Goal: Transaction & Acquisition: Purchase product/service

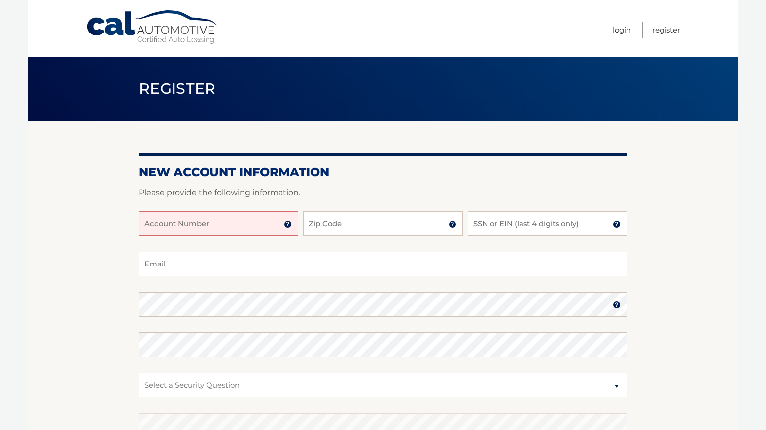
click at [219, 225] on input "Account Number" at bounding box center [218, 223] width 159 height 25
type input "44455985209"
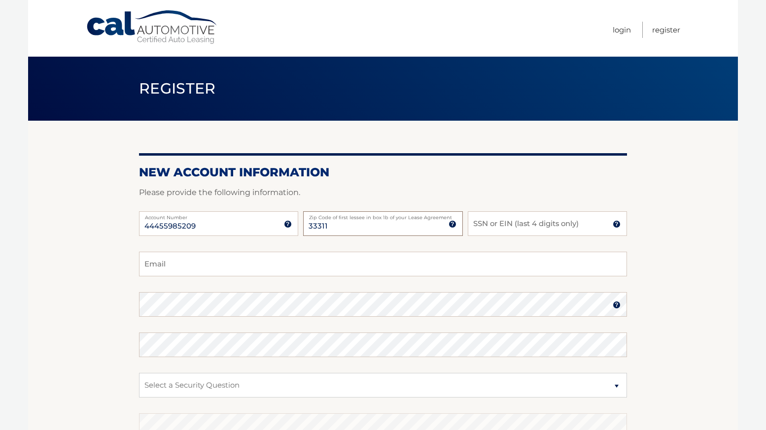
type input "33311"
click at [495, 223] on input "SSN or EIN (last 4 digits only)" at bounding box center [547, 223] width 159 height 25
type input "0109"
type input "edkitsos@gmail.com"
select select "1"
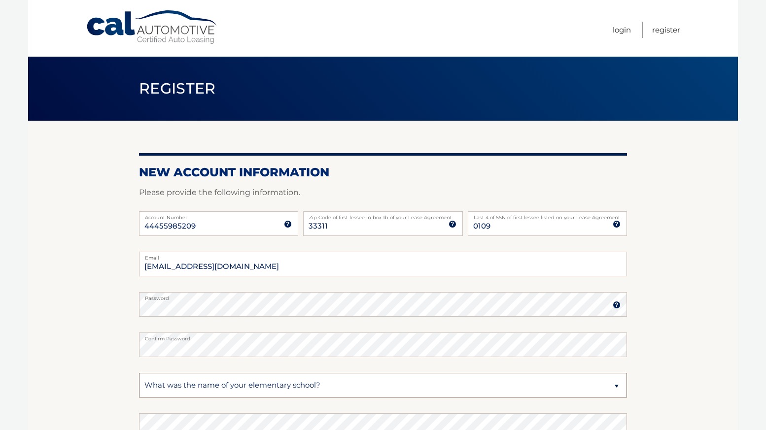
scroll to position [67, 0]
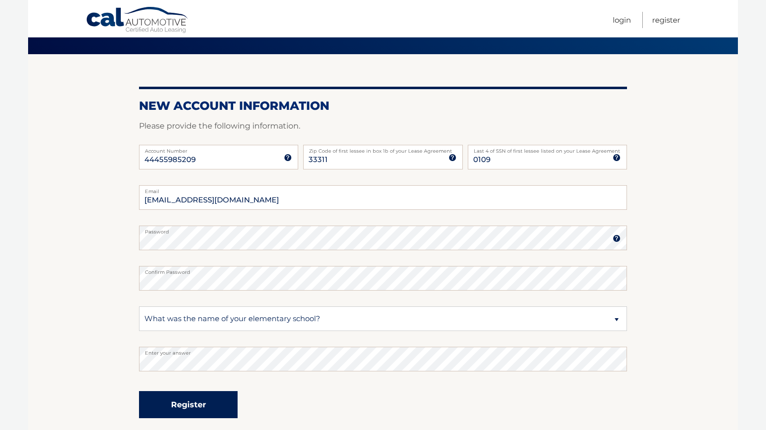
click at [227, 406] on button "Register" at bounding box center [188, 404] width 99 height 27
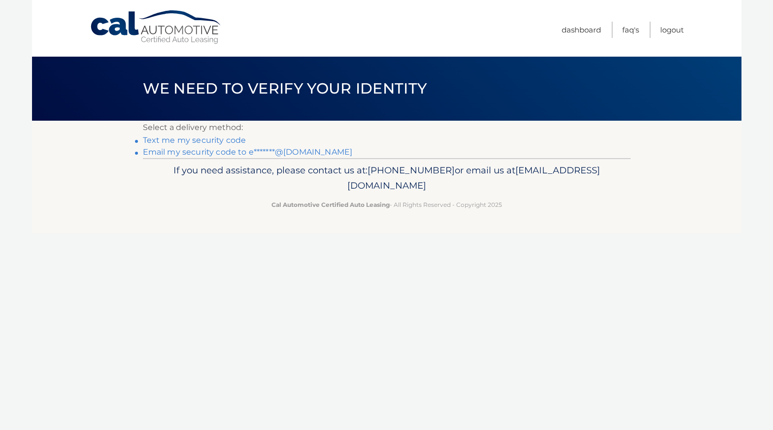
click at [218, 142] on link "Text me my security code" at bounding box center [195, 140] width 104 height 9
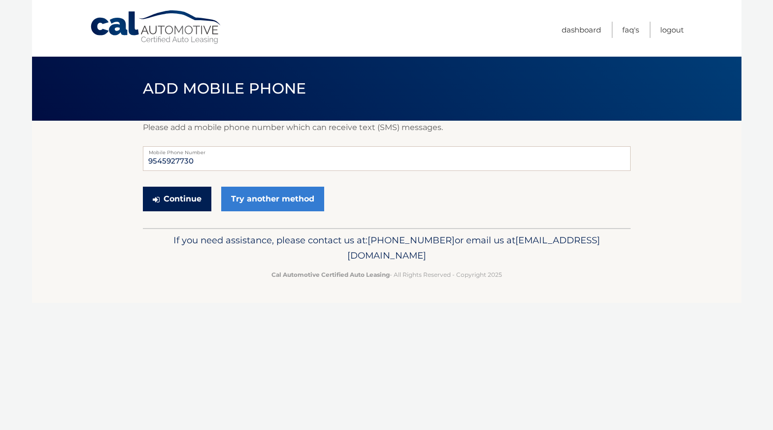
click at [192, 201] on button "Continue" at bounding box center [177, 199] width 69 height 25
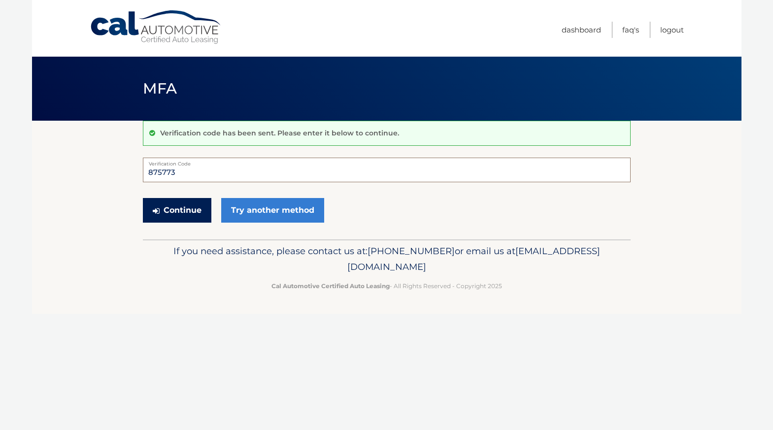
type input "875773"
click at [176, 210] on button "Continue" at bounding box center [177, 210] width 69 height 25
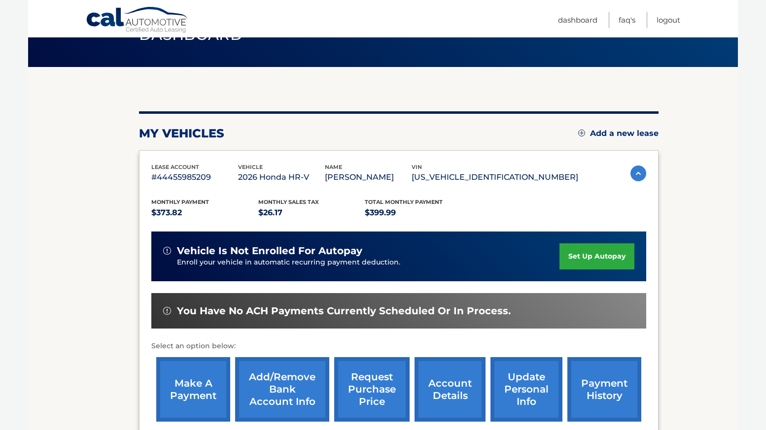
scroll to position [129, 0]
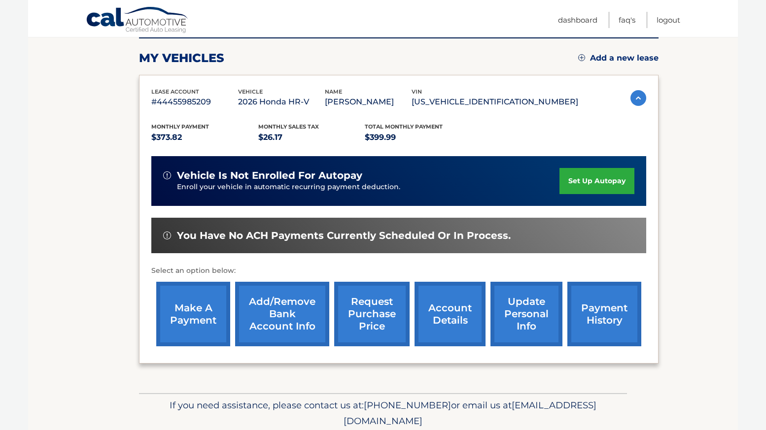
click at [207, 314] on link "make a payment" at bounding box center [193, 314] width 74 height 65
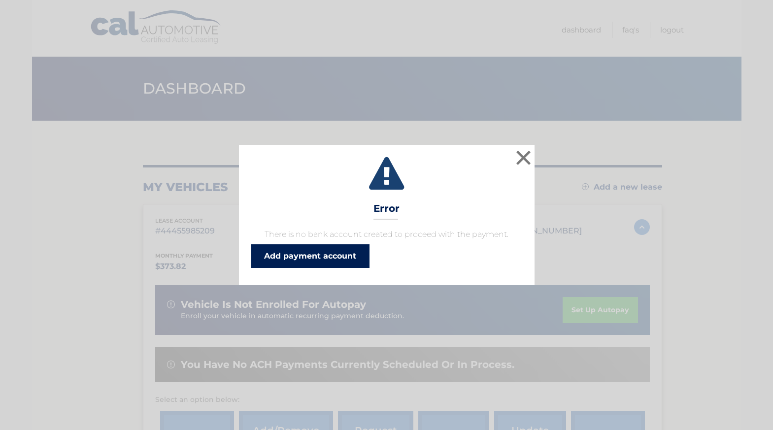
click at [327, 256] on link "Add payment account" at bounding box center [310, 257] width 118 height 24
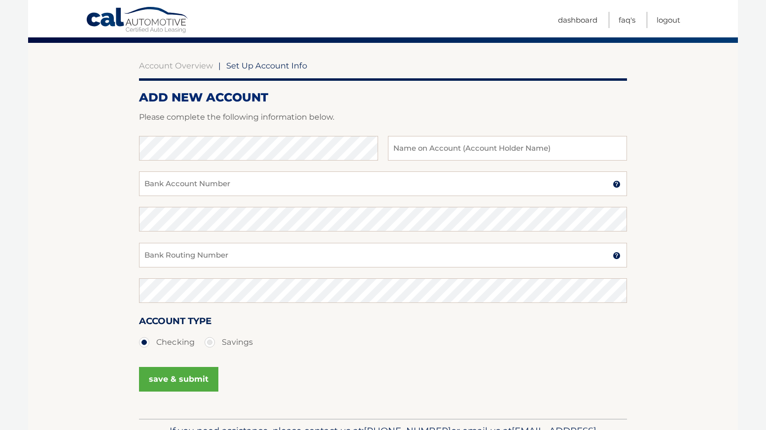
scroll to position [62, 0]
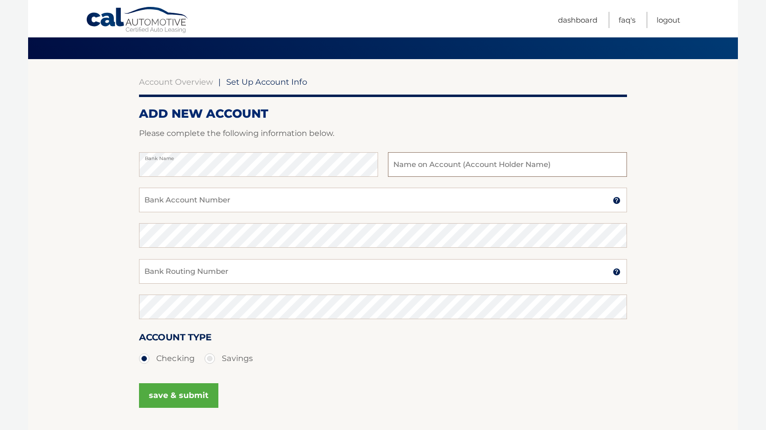
drag, startPoint x: 192, startPoint y: 178, endPoint x: 423, endPoint y: 165, distance: 232.1
click at [423, 165] on input "text" at bounding box center [507, 164] width 239 height 25
click at [396, 166] on input "[PERSON_NAME]" at bounding box center [507, 164] width 239 height 25
type input "[PERSON_NAME]"
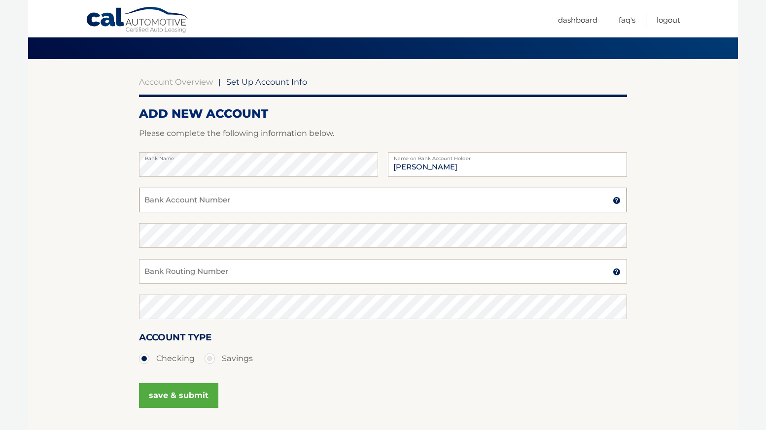
click at [287, 201] on input "Bank Account Number" at bounding box center [383, 200] width 488 height 25
type input "3997916519"
click at [213, 268] on input "Bank Routing Number" at bounding box center [383, 271] width 488 height 25
type input "063107513"
click at [189, 396] on button "save & submit" at bounding box center [178, 396] width 79 height 25
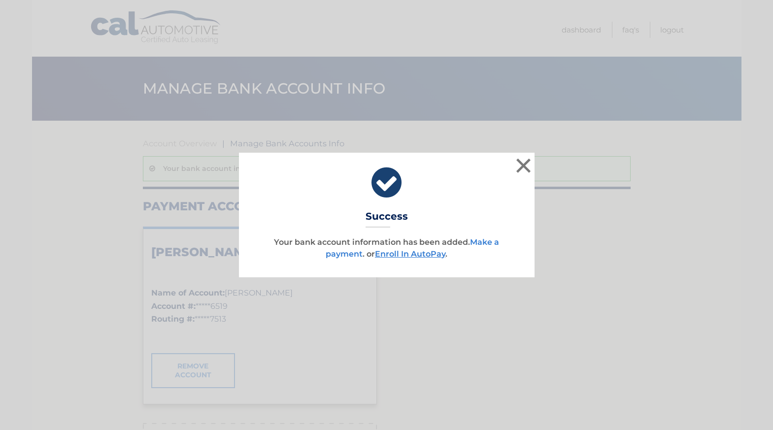
click at [494, 242] on link "Make a payment" at bounding box center [413, 248] width 174 height 21
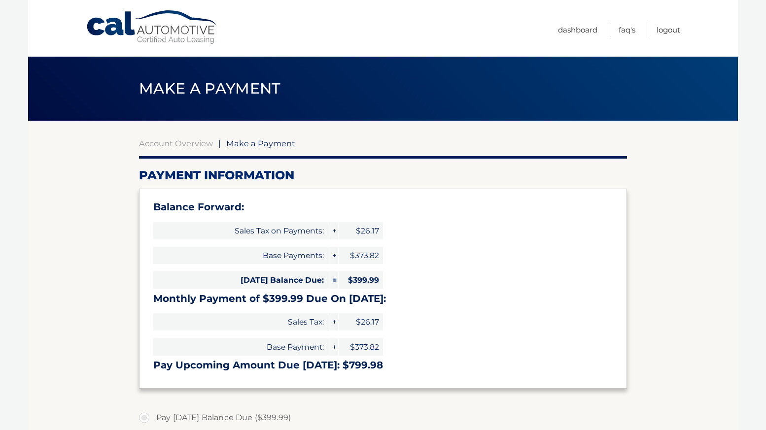
select select "NGZhMmI3ZjEtN2RlZS00ODQ4LTg4ZTctOGNlZjRiYmE3MTdh"
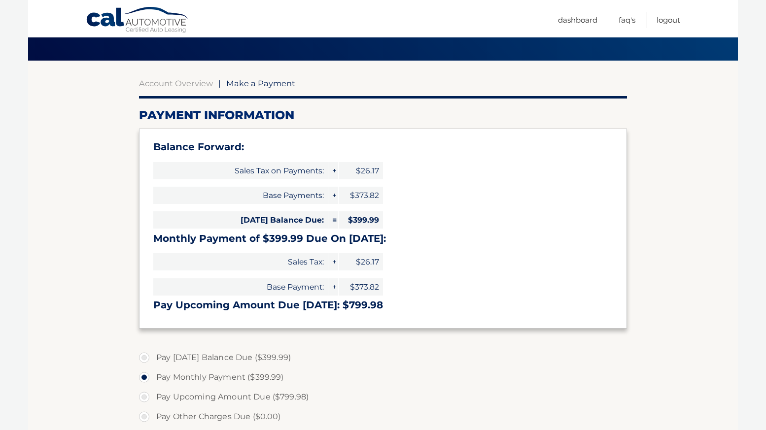
scroll to position [62, 0]
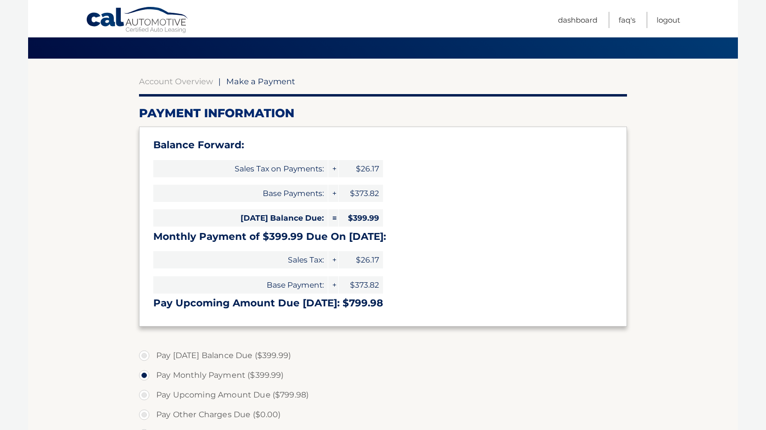
click at [146, 354] on label "Pay Today's Balance Due ($399.99)" at bounding box center [383, 356] width 488 height 20
click at [146, 354] on input "Pay Today's Balance Due ($399.99)" at bounding box center [148, 354] width 10 height 16
radio input "true"
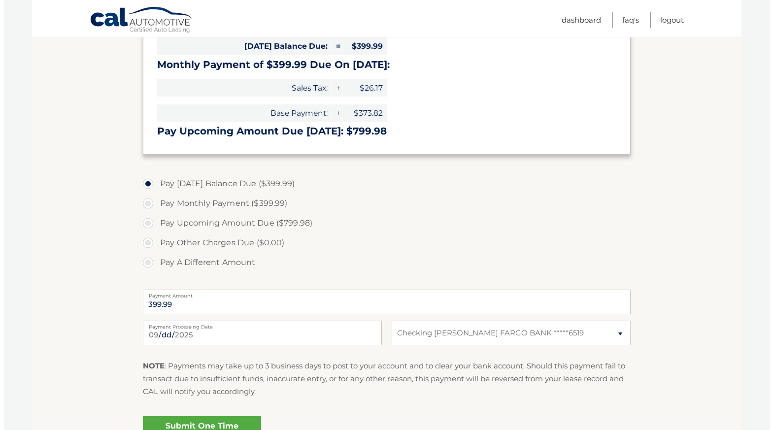
scroll to position [247, 0]
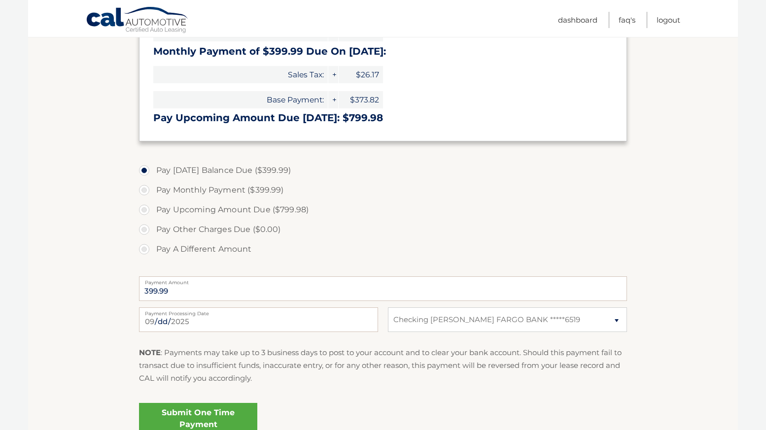
click at [232, 414] on link "Submit One Time Payment" at bounding box center [198, 419] width 118 height 32
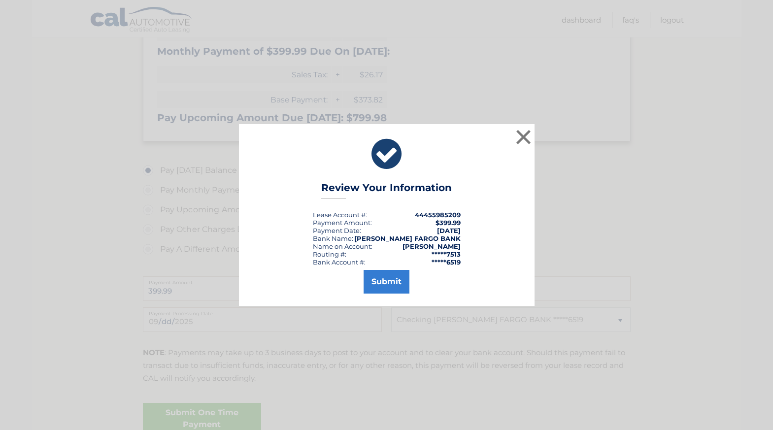
click at [379, 282] on button "Submit" at bounding box center [387, 282] width 46 height 24
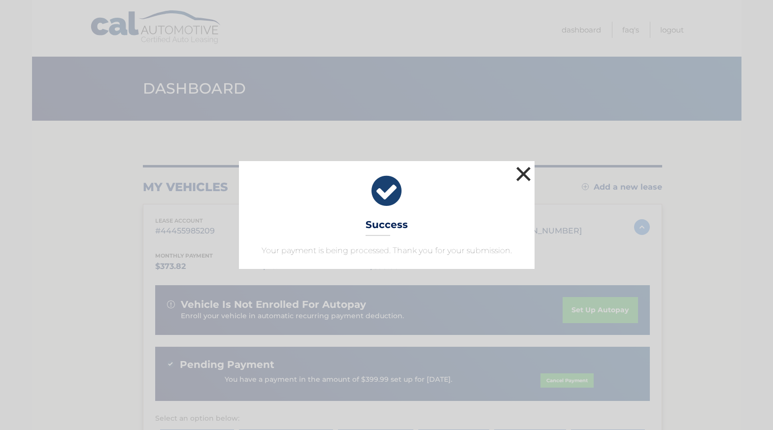
click at [529, 175] on button "×" at bounding box center [524, 174] width 20 height 20
